Goal: Information Seeking & Learning: Learn about a topic

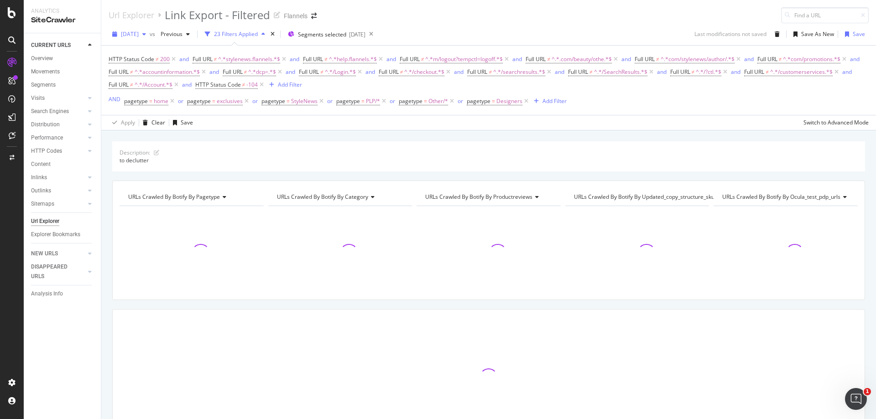
click at [141, 38] on div "[DATE]" at bounding box center [129, 34] width 41 height 14
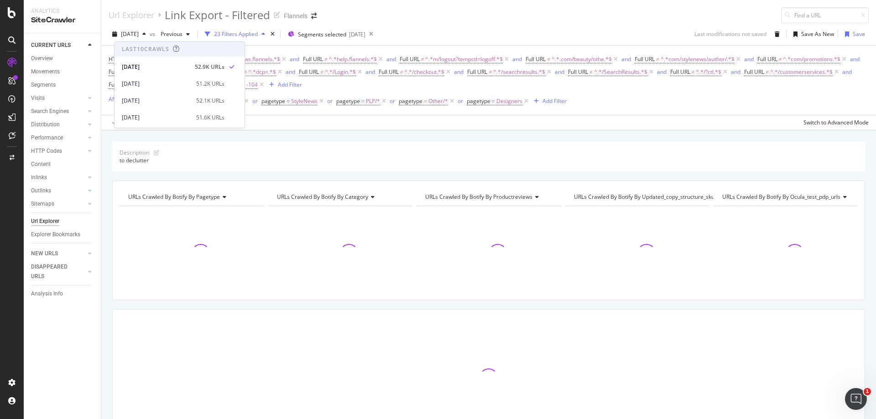
click at [348, 15] on div "Url Explorer Link Export - Filtered Flannels" at bounding box center [488, 11] width 775 height 23
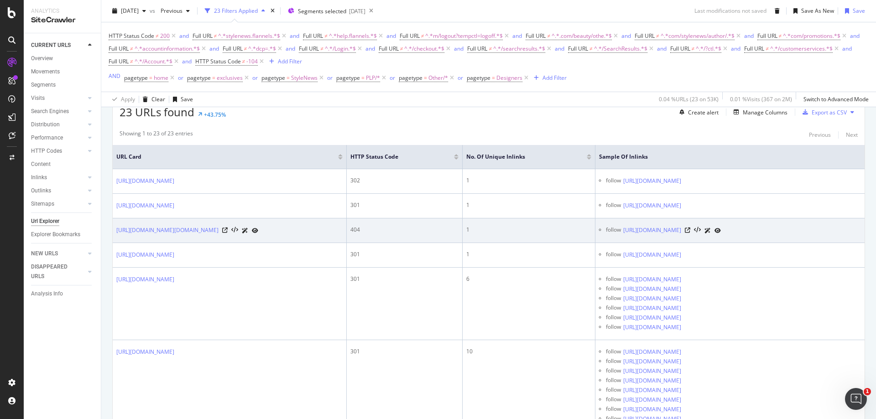
scroll to position [228, 0]
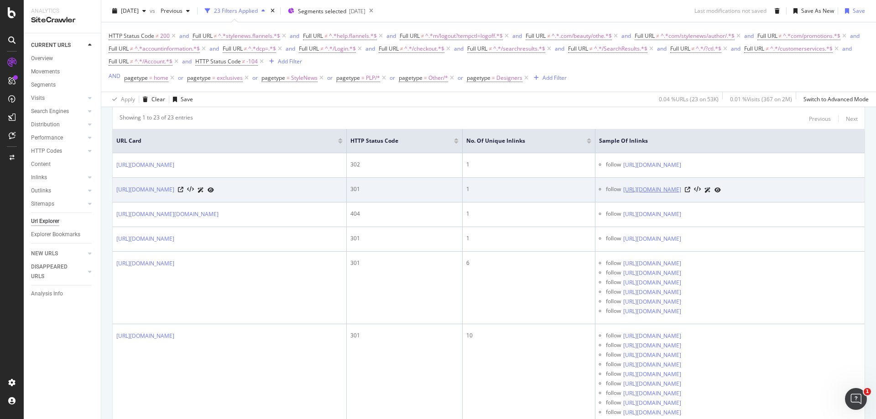
click at [640, 193] on link "[URL][DOMAIN_NAME]" at bounding box center [652, 189] width 58 height 9
click at [174, 191] on link "[URL][DOMAIN_NAME]" at bounding box center [145, 189] width 58 height 9
click at [183, 190] on icon at bounding box center [180, 189] width 5 height 5
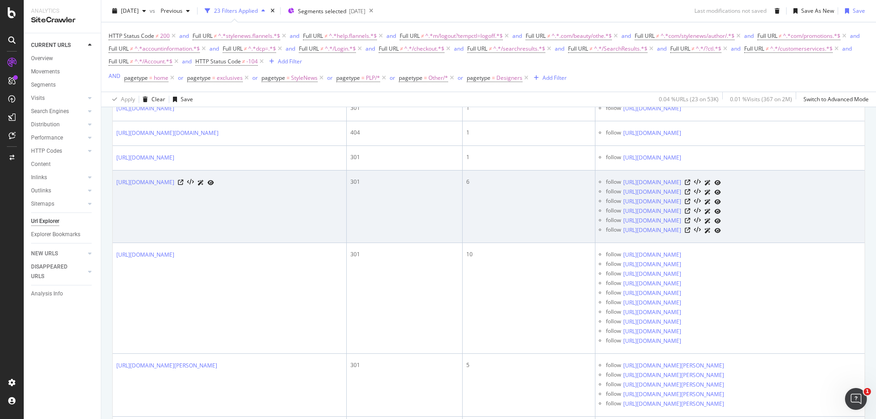
scroll to position [319, 0]
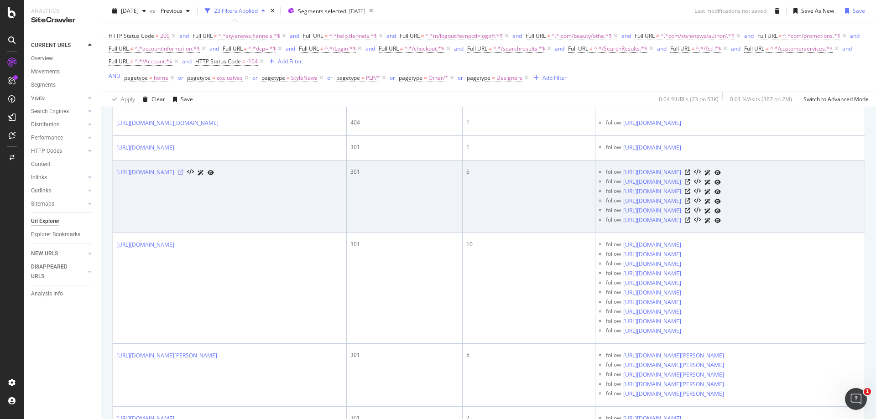
click at [183, 175] on icon at bounding box center [180, 172] width 5 height 5
drag, startPoint x: 231, startPoint y: 174, endPoint x: 114, endPoint y: 175, distance: 117.3
click at [115, 175] on td "[URL][DOMAIN_NAME]" at bounding box center [230, 197] width 234 height 73
copy link "[URL][DOMAIN_NAME]"
click at [655, 172] on link "[URL][DOMAIN_NAME]" at bounding box center [652, 172] width 58 height 9
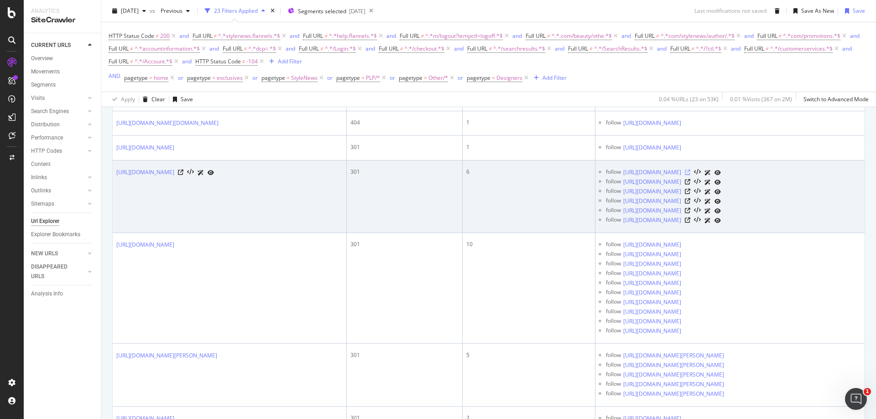
click at [690, 172] on icon at bounding box center [687, 172] width 5 height 5
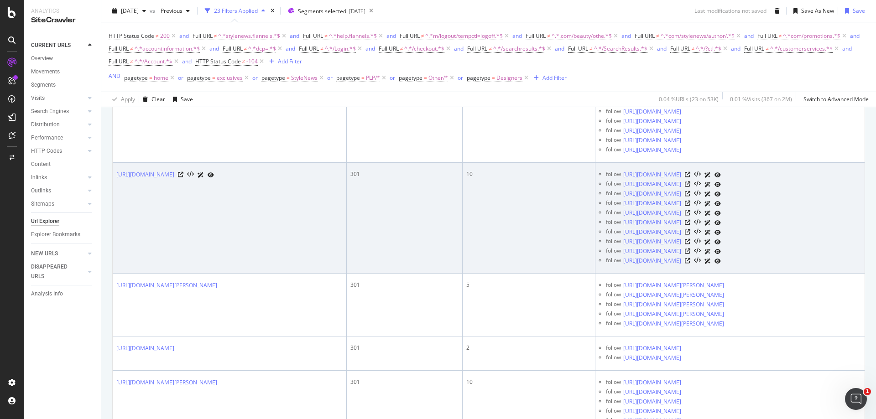
scroll to position [411, 0]
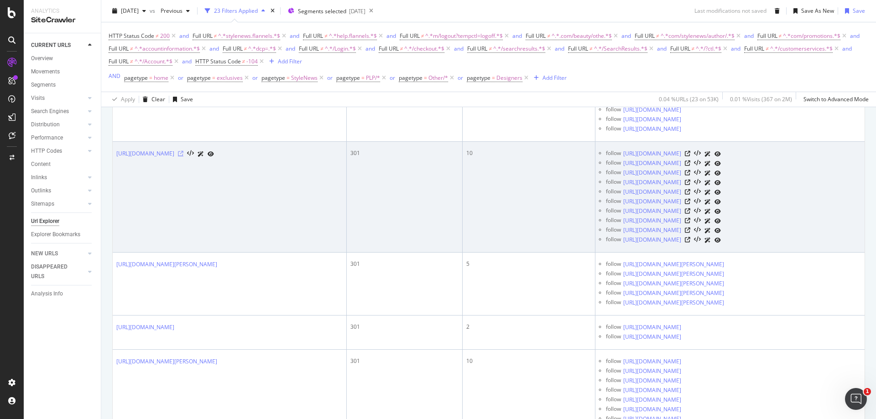
click at [183, 156] on icon at bounding box center [180, 153] width 5 height 5
drag, startPoint x: 115, startPoint y: 158, endPoint x: 245, endPoint y: 167, distance: 130.4
click at [245, 167] on td "[URL][DOMAIN_NAME]" at bounding box center [230, 197] width 234 height 111
copy link "[URL][DOMAIN_NAME]"
click at [245, 177] on td "[URL][DOMAIN_NAME]" at bounding box center [230, 197] width 234 height 111
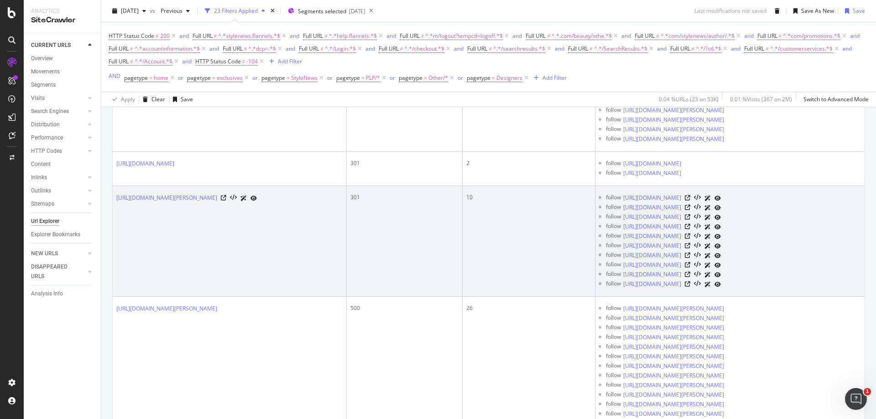
scroll to position [593, 0]
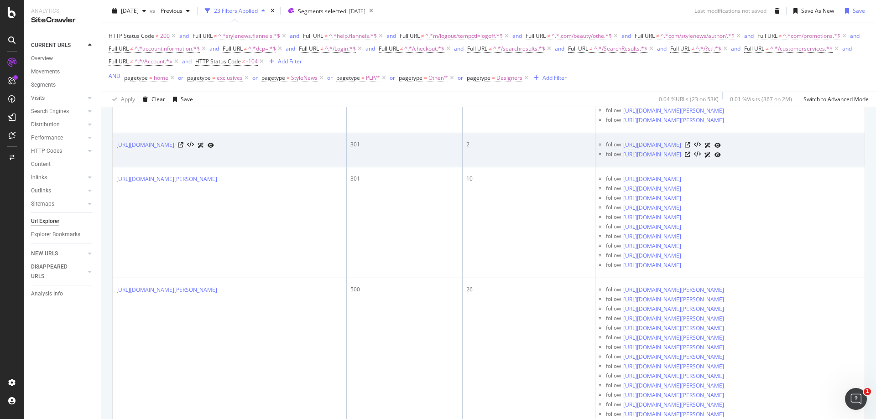
drag, startPoint x: 608, startPoint y: 145, endPoint x: 747, endPoint y: 148, distance: 139.2
click at [747, 148] on div "follow [URL][DOMAIN_NAME]" at bounding box center [733, 146] width 255 height 10
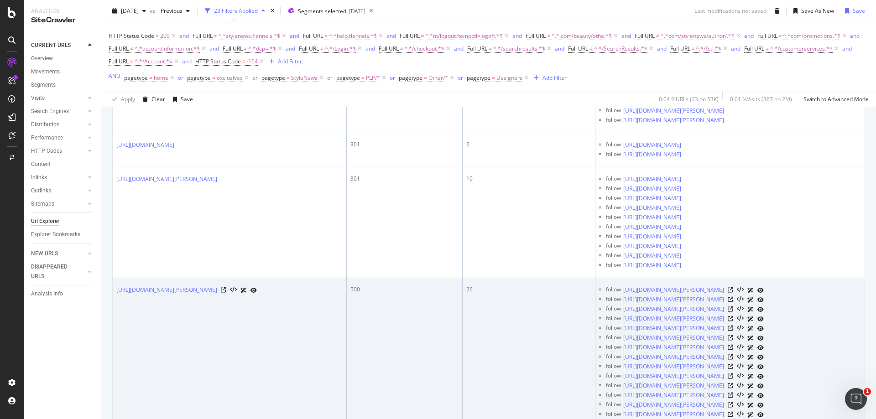
copy link "[URL][DOMAIN_NAME]"
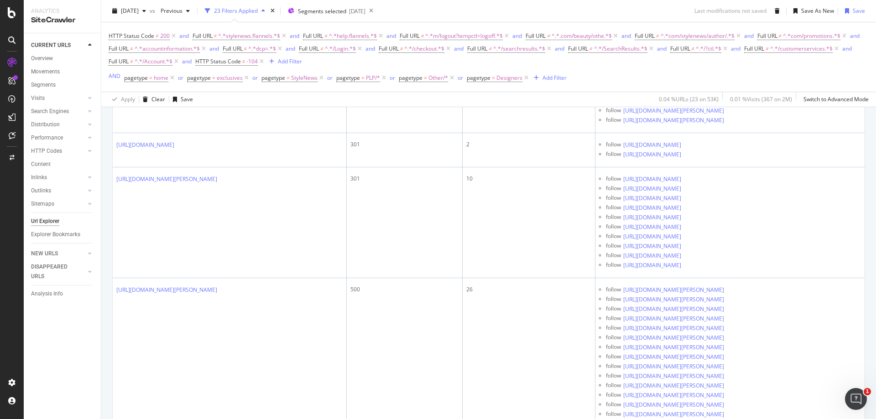
click at [76, 346] on div "CURRENT URLS Overview Movements Segments Visits Analysis Orphan URLs Search Eng…" at bounding box center [62, 226] width 77 height 386
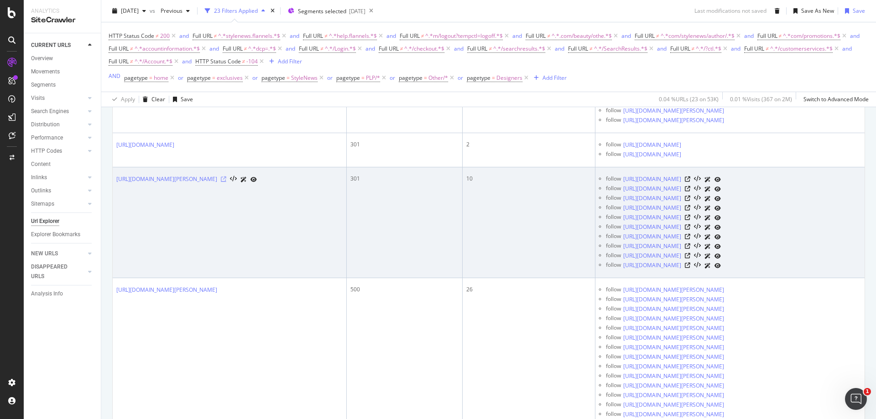
click at [226, 179] on icon at bounding box center [223, 179] width 5 height 5
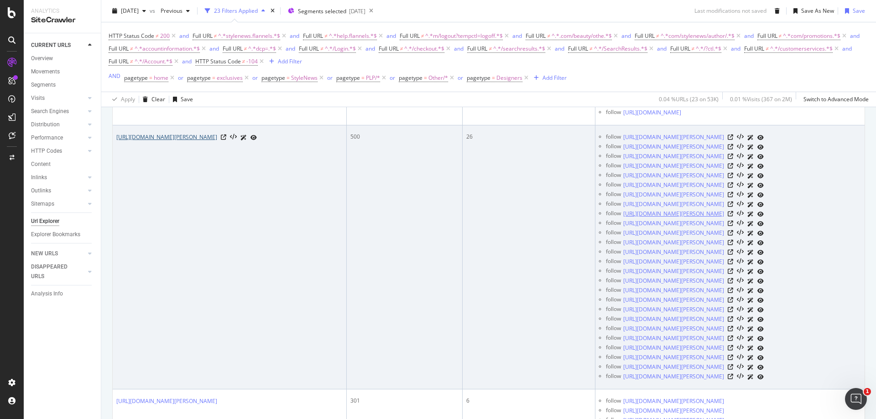
scroll to position [730, 0]
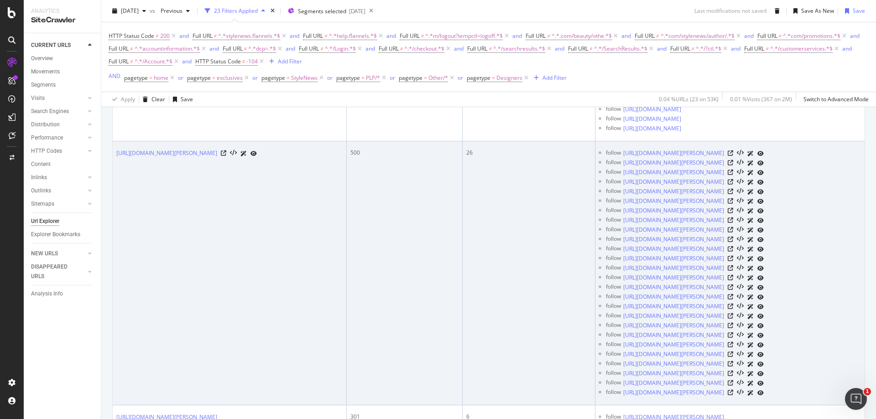
click at [276, 288] on td "[URL][DOMAIN_NAME][PERSON_NAME]" at bounding box center [230, 273] width 234 height 264
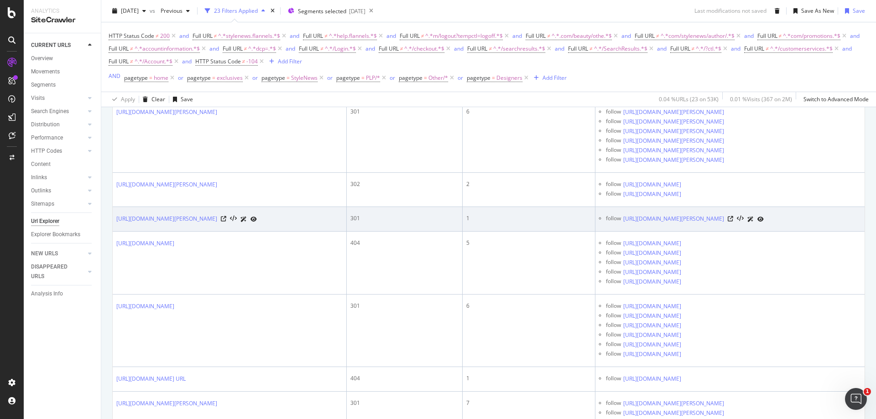
scroll to position [1049, 0]
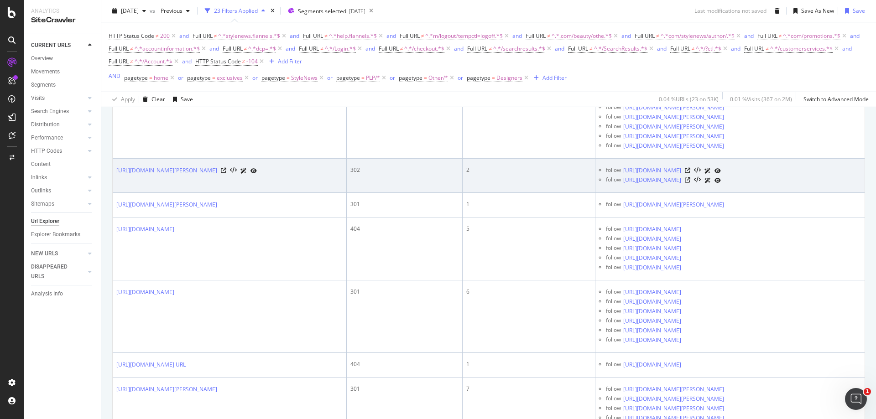
drag, startPoint x: 223, startPoint y: 172, endPoint x: 181, endPoint y: 172, distance: 42.0
click at [181, 172] on div "[URL][DOMAIN_NAME][PERSON_NAME]" at bounding box center [186, 171] width 141 height 10
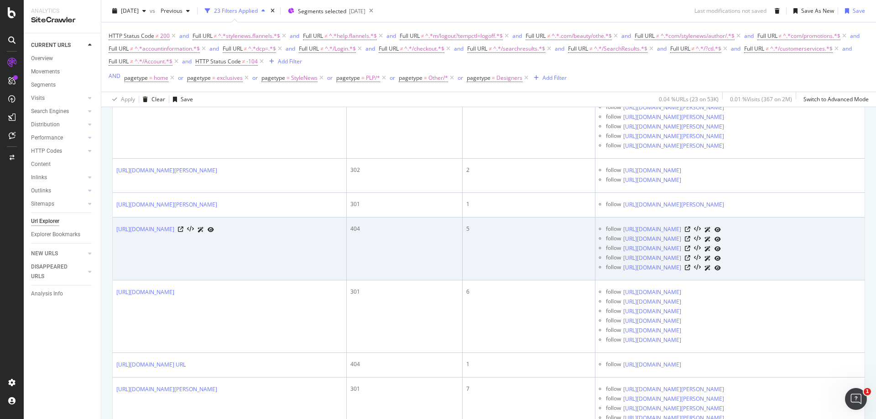
copy link "/[PERSON_NAME]"
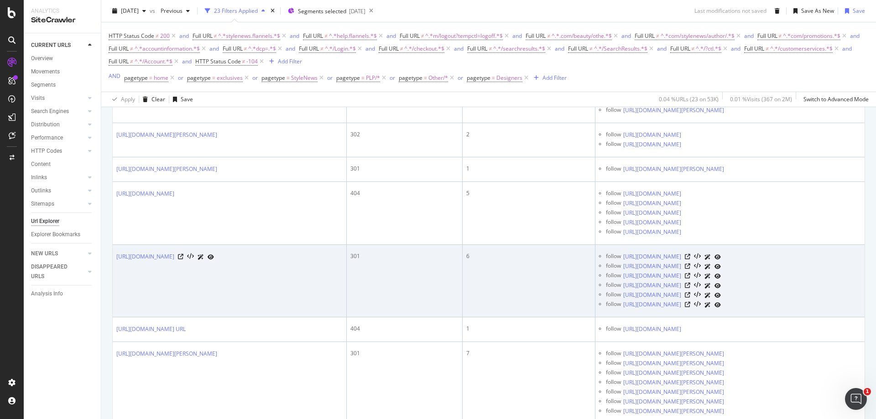
scroll to position [1095, 0]
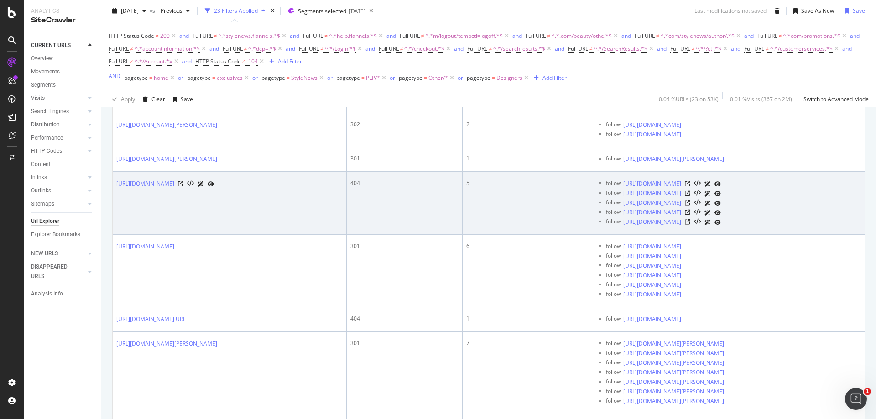
drag, startPoint x: 296, startPoint y: 185, endPoint x: 181, endPoint y: 187, distance: 115.0
click at [181, 187] on div "[URL][DOMAIN_NAME]" at bounding box center [165, 184] width 98 height 10
copy div "/women/shoes/flip-flops-and-sliders/orange"
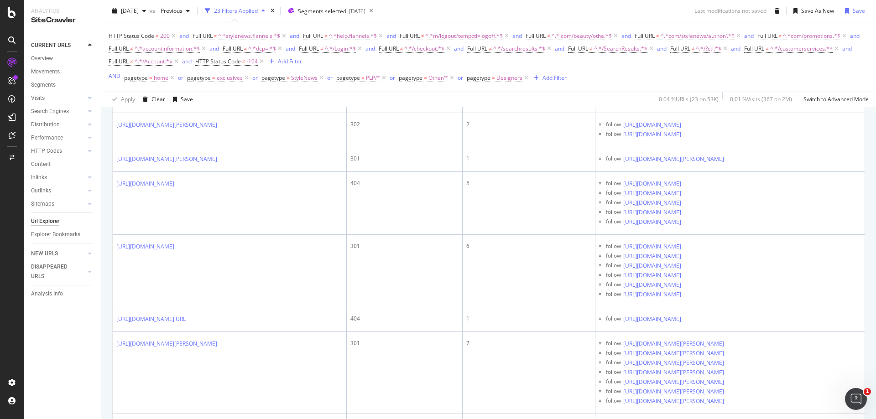
click at [71, 360] on div "CURRENT URLS Overview Movements Segments Visits Analysis Orphan URLs Search Eng…" at bounding box center [62, 226] width 77 height 386
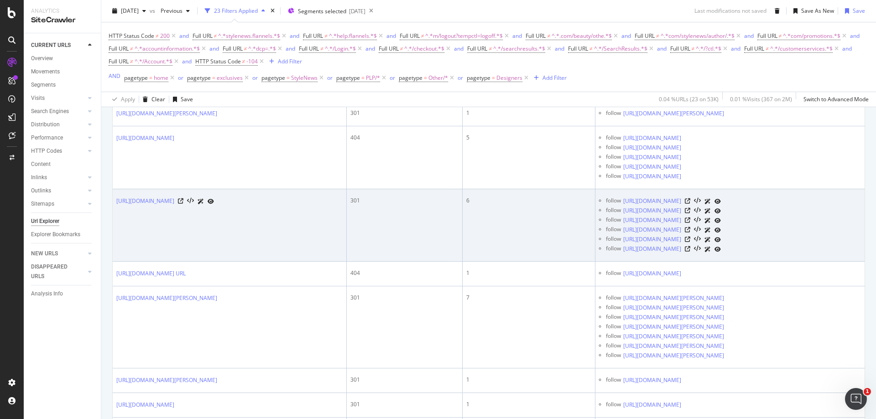
scroll to position [1186, 0]
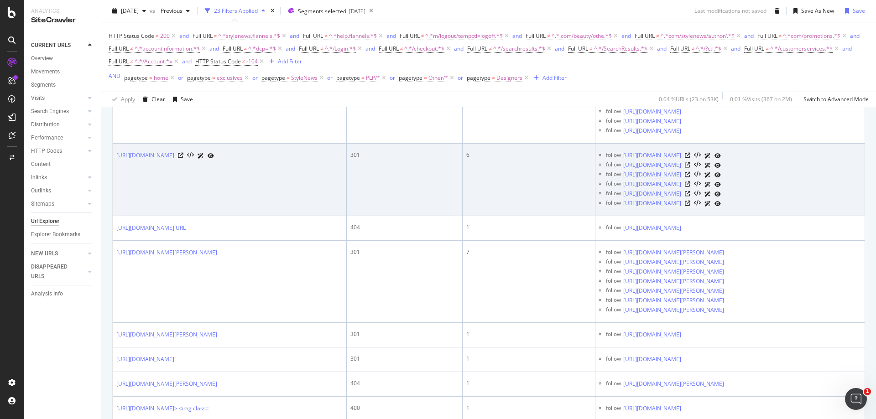
drag, startPoint x: 180, startPoint y: 161, endPoint x: 242, endPoint y: 168, distance: 62.5
click at [242, 168] on td "[URL][DOMAIN_NAME]" at bounding box center [230, 180] width 234 height 73
copy link "/[PERSON_NAME]/boots"
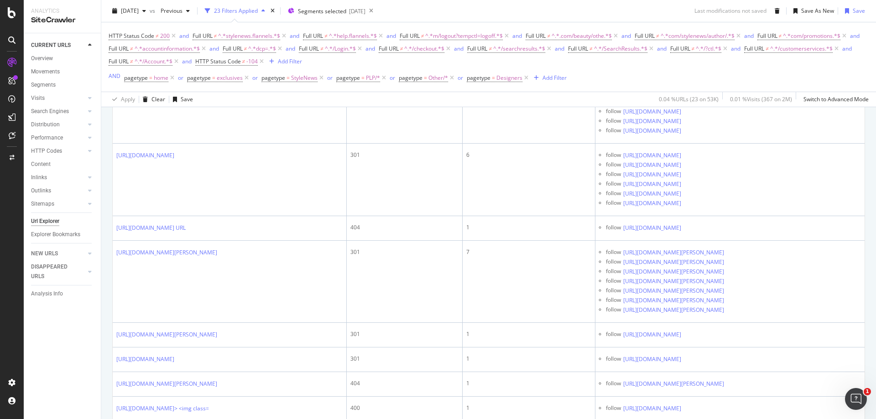
click at [75, 327] on div "CURRENT URLS Overview Movements Segments Visits Analysis Orphan URLs Search Eng…" at bounding box center [62, 226] width 77 height 386
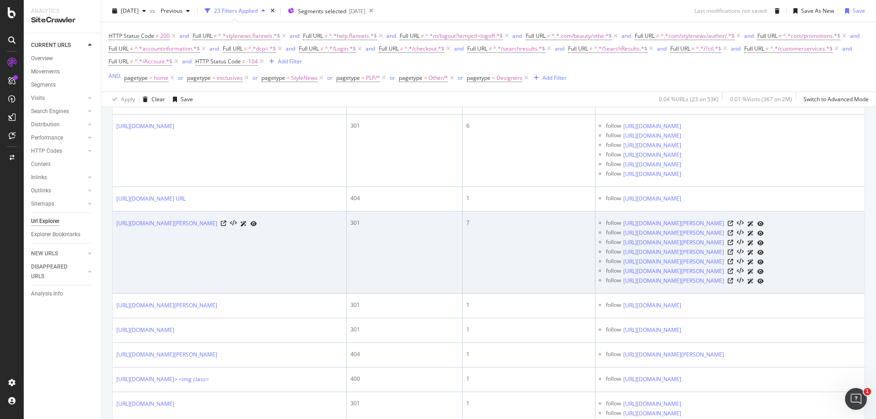
scroll to position [1232, 0]
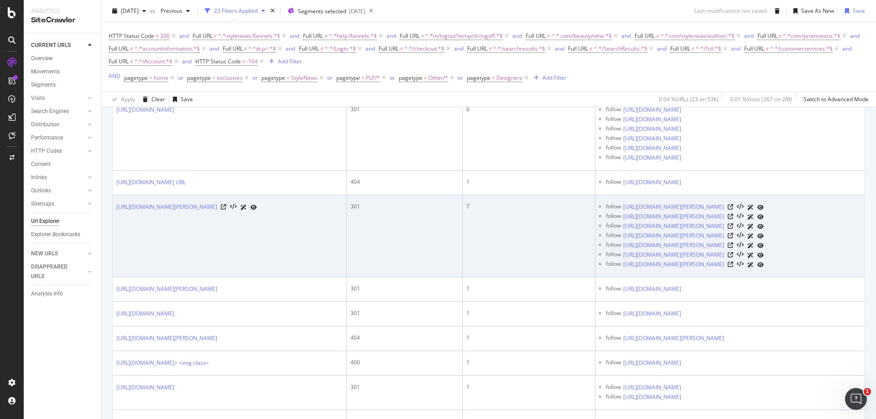
drag, startPoint x: 181, startPoint y: 212, endPoint x: 238, endPoint y: 214, distance: 57.1
click at [238, 214] on td "[URL][DOMAIN_NAME][PERSON_NAME]" at bounding box center [230, 236] width 234 height 82
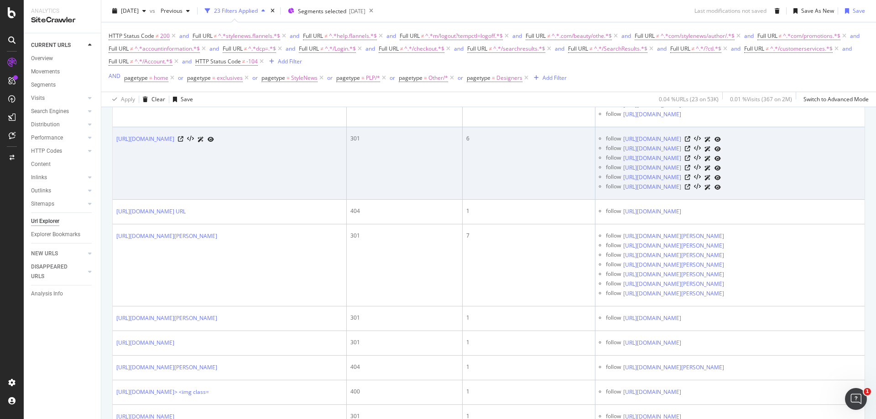
scroll to position [1186, 0]
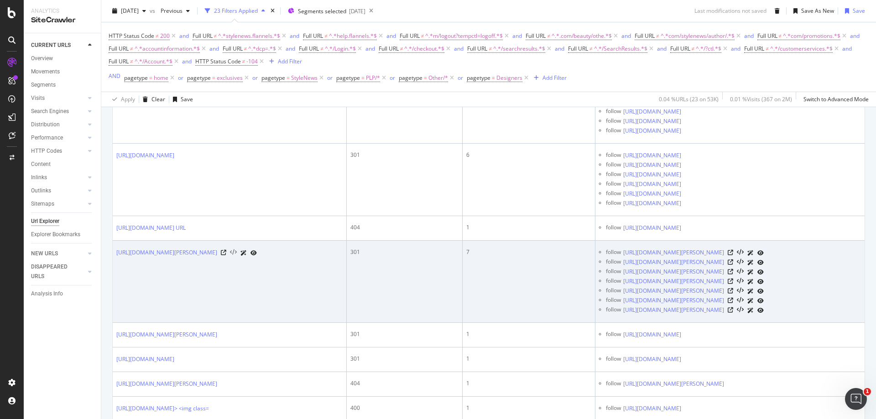
copy link "/[PERSON_NAME]/swimwear"
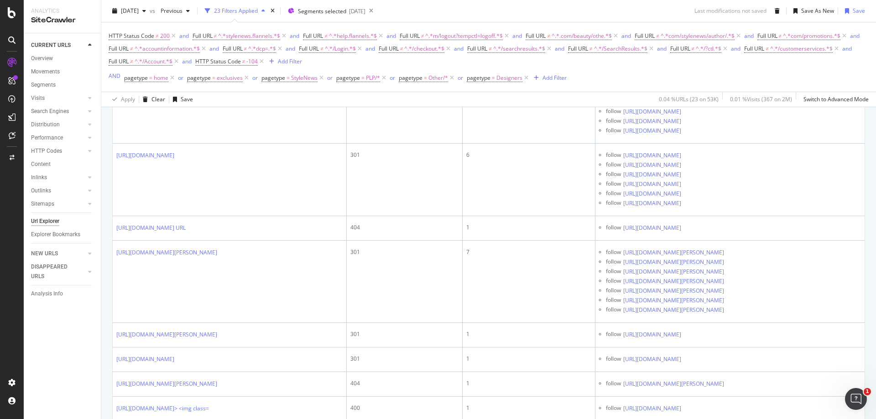
click at [63, 345] on div "CURRENT URLS Overview Movements Segments Visits Analysis Orphan URLs Search Eng…" at bounding box center [62, 226] width 77 height 386
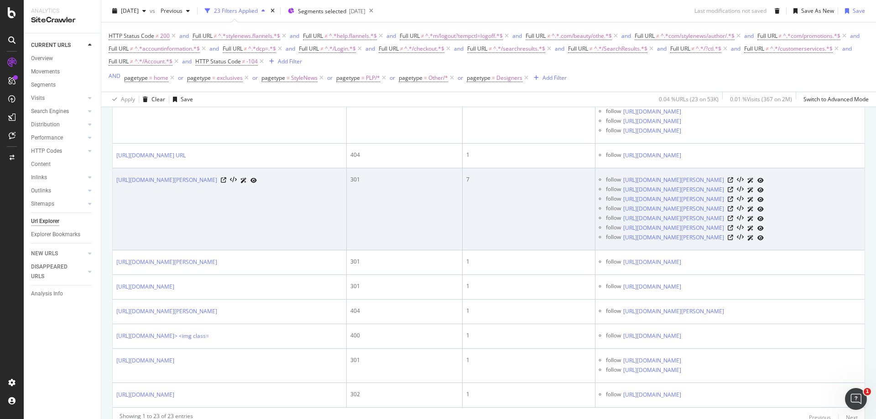
scroll to position [1300, 0]
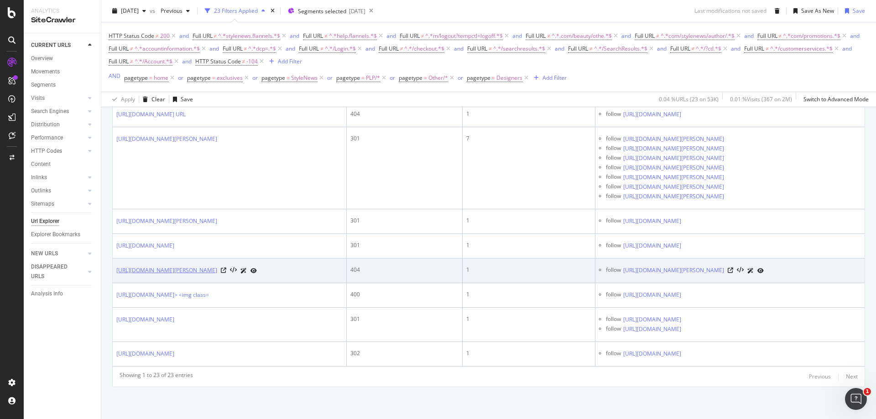
drag, startPoint x: 213, startPoint y: 271, endPoint x: 182, endPoint y: 272, distance: 31.1
click at [182, 272] on div "[URL][DOMAIN_NAME][PERSON_NAME]" at bounding box center [186, 271] width 141 height 10
copy link "/[PERSON_NAME]/lingerie"
drag, startPoint x: 757, startPoint y: 275, endPoint x: 674, endPoint y: 279, distance: 83.6
click at [674, 279] on td "follow [URL][DOMAIN_NAME][PERSON_NAME]" at bounding box center [729, 271] width 269 height 25
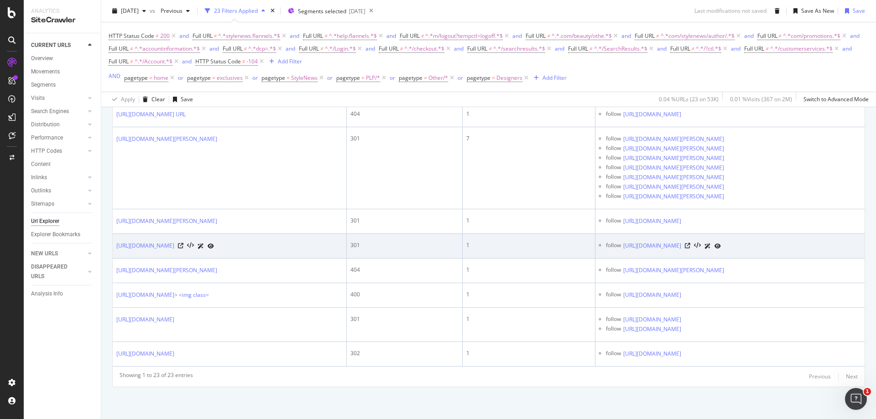
copy link "/[PERSON_NAME]/bikinis-and-tankinis"
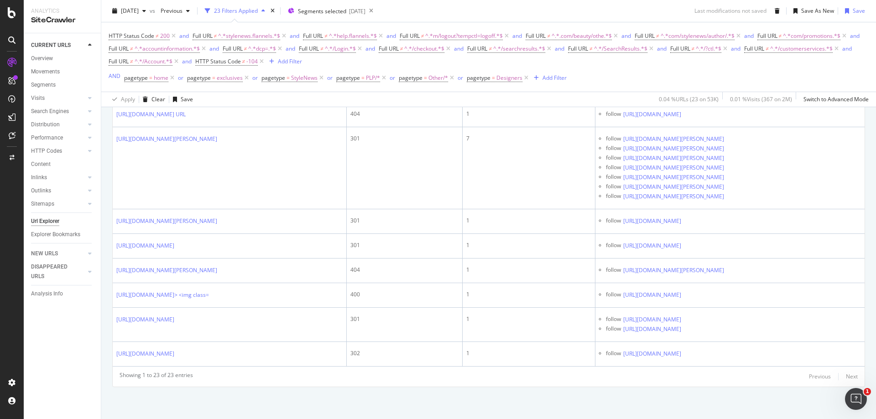
click at [67, 333] on div "CURRENT URLS Overview Movements Segments Visits Analysis Orphan URLs Search Eng…" at bounding box center [62, 226] width 77 height 386
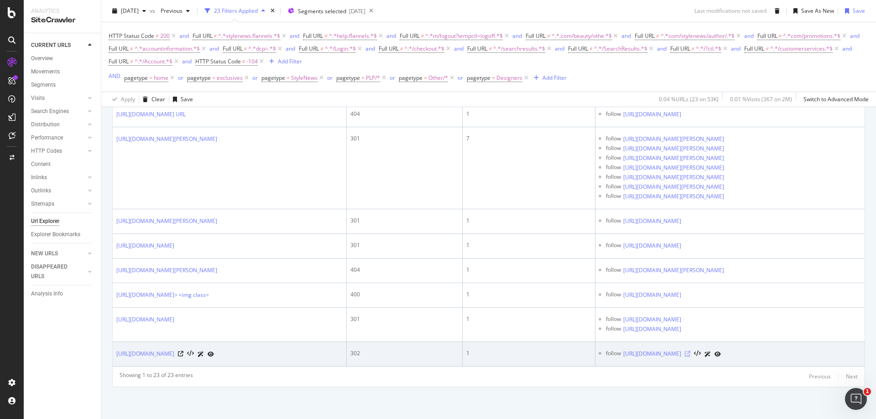
click at [690, 353] on icon at bounding box center [687, 353] width 5 height 5
click at [174, 352] on link "[URL][DOMAIN_NAME]" at bounding box center [145, 353] width 58 height 9
click at [183, 356] on icon at bounding box center [180, 353] width 5 height 5
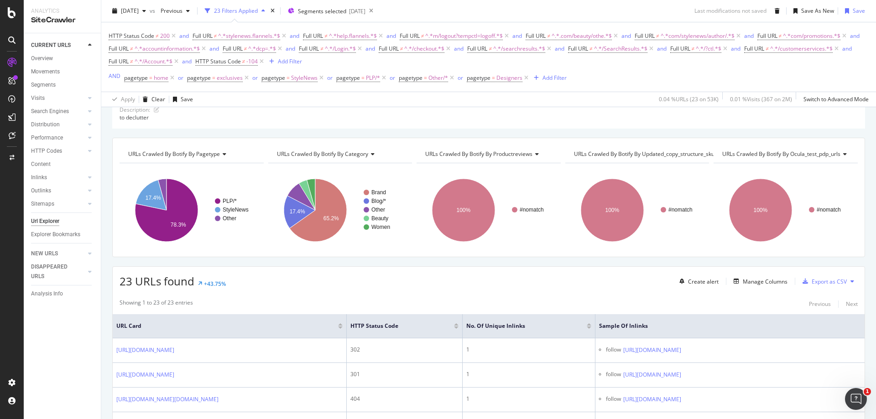
scroll to position [0, 0]
